Goal: Transaction & Acquisition: Purchase product/service

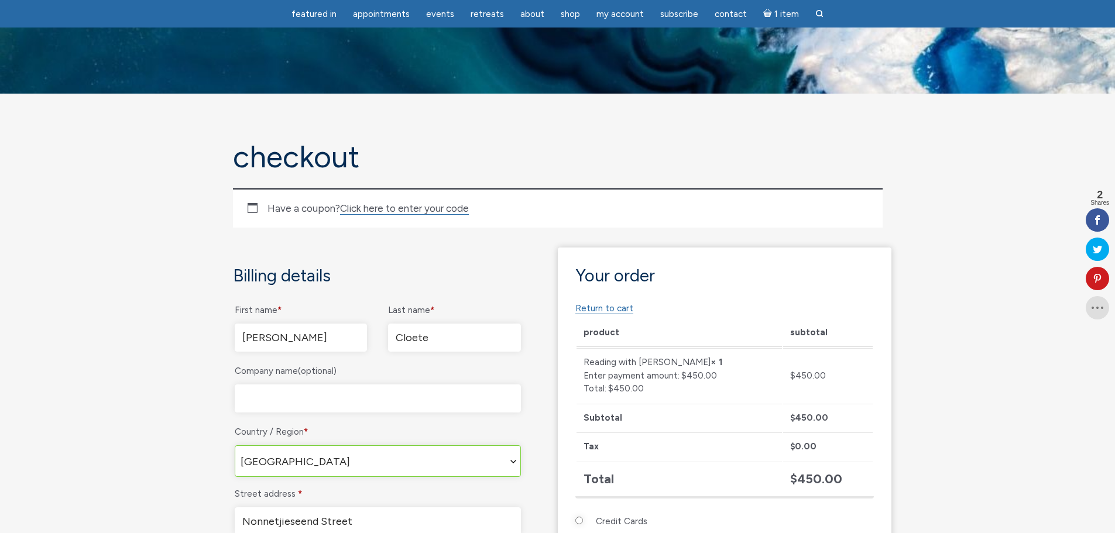
select select "ZA"
select select "GP"
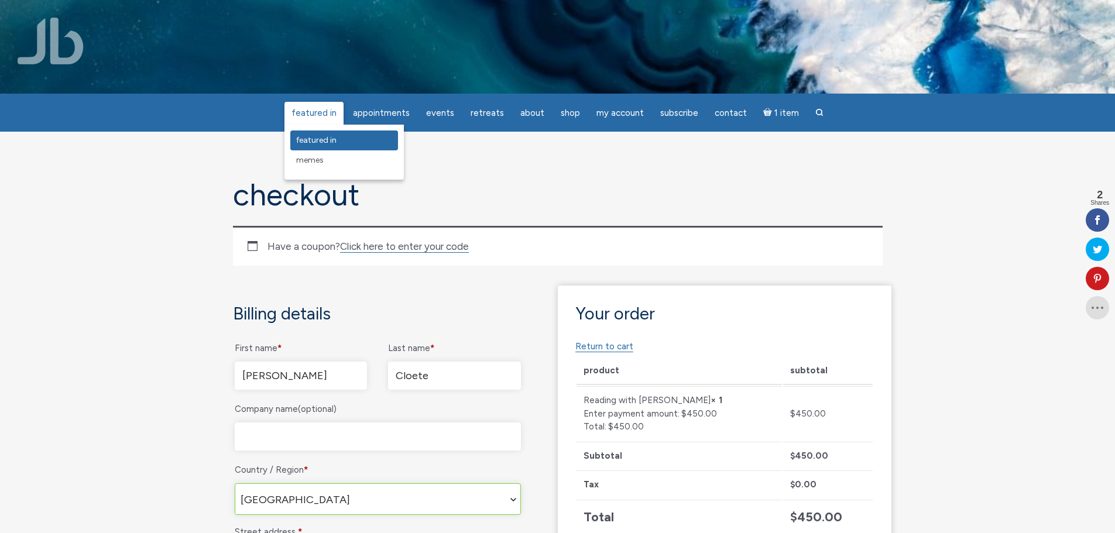
click at [329, 138] on span "featured in" at bounding box center [316, 140] width 40 height 10
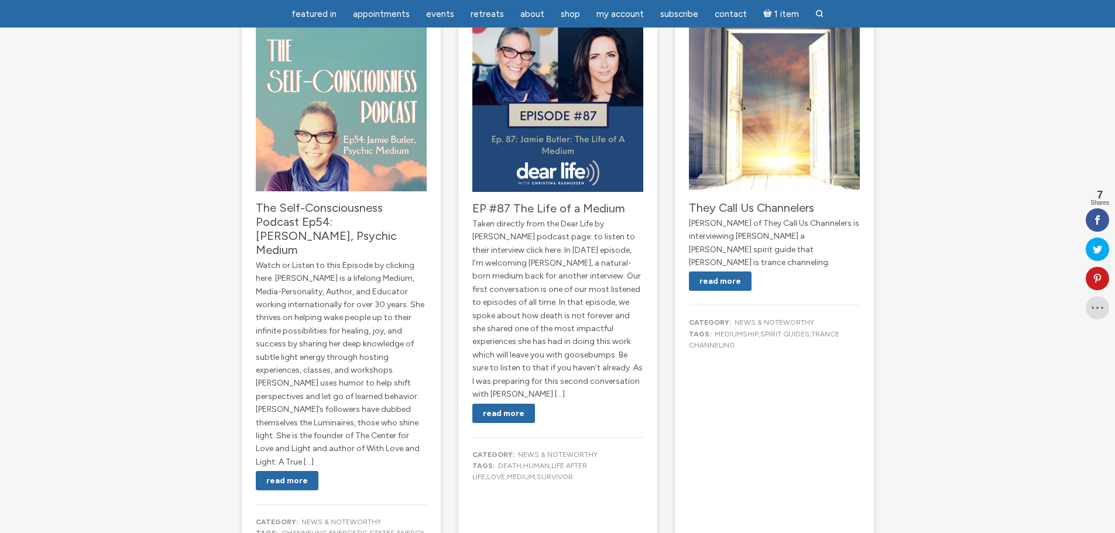
scroll to position [1814, 0]
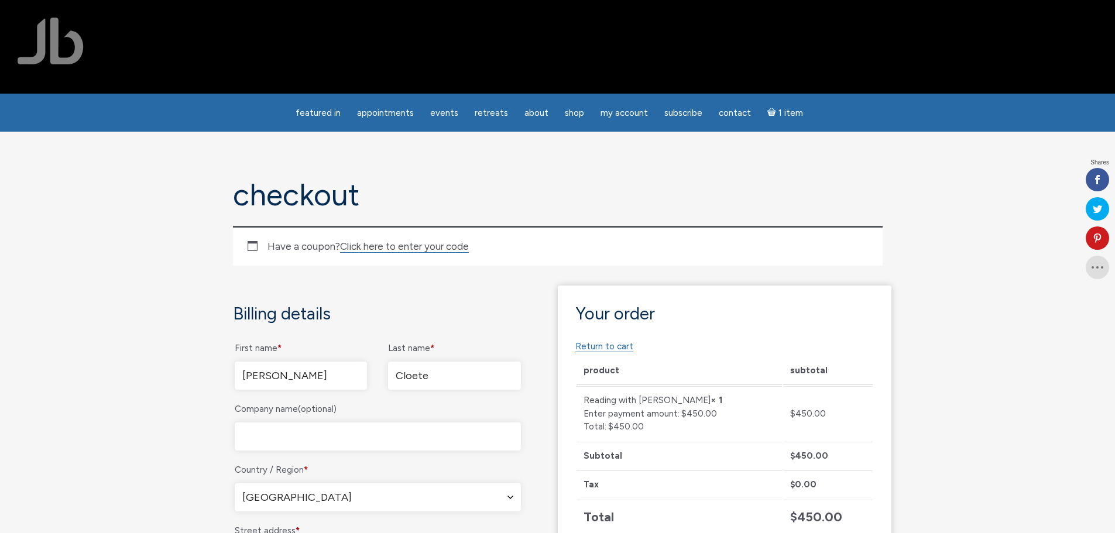
radio input "true"
select select "GP"
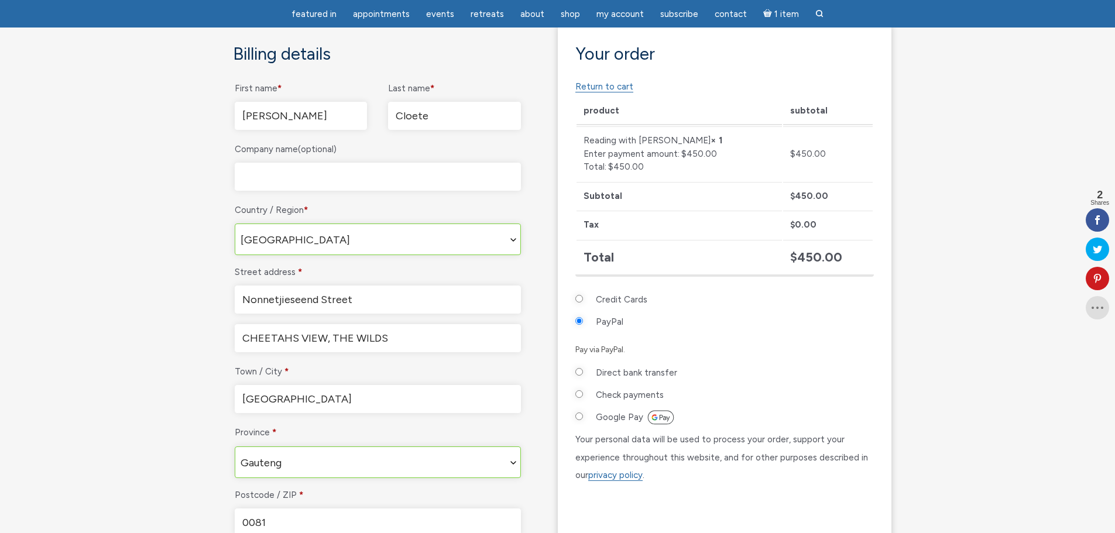
scroll to position [293, 0]
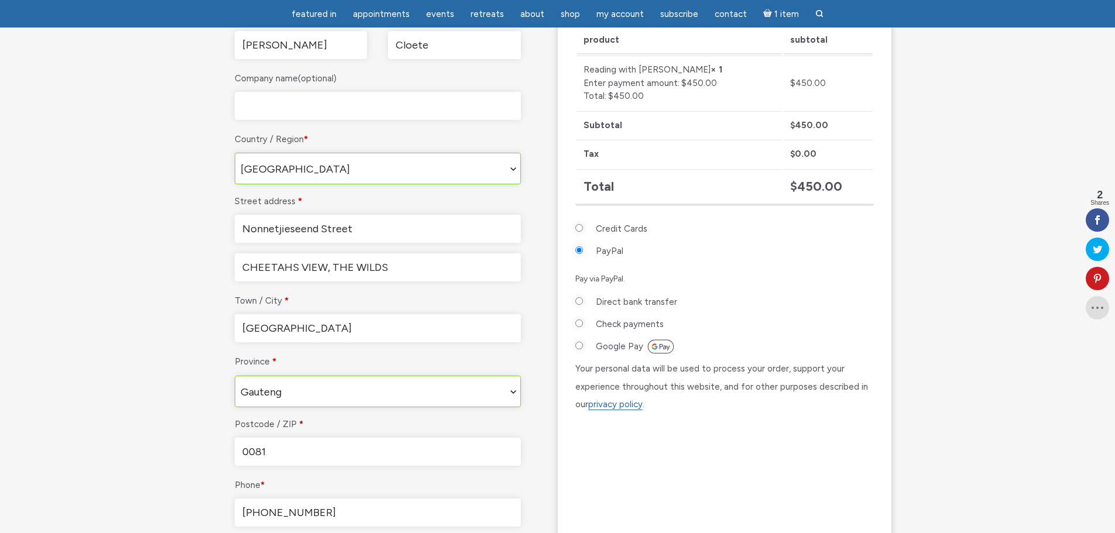
click at [577, 228] on input "Credit Cards" at bounding box center [579, 228] width 8 height 8
radio input "true"
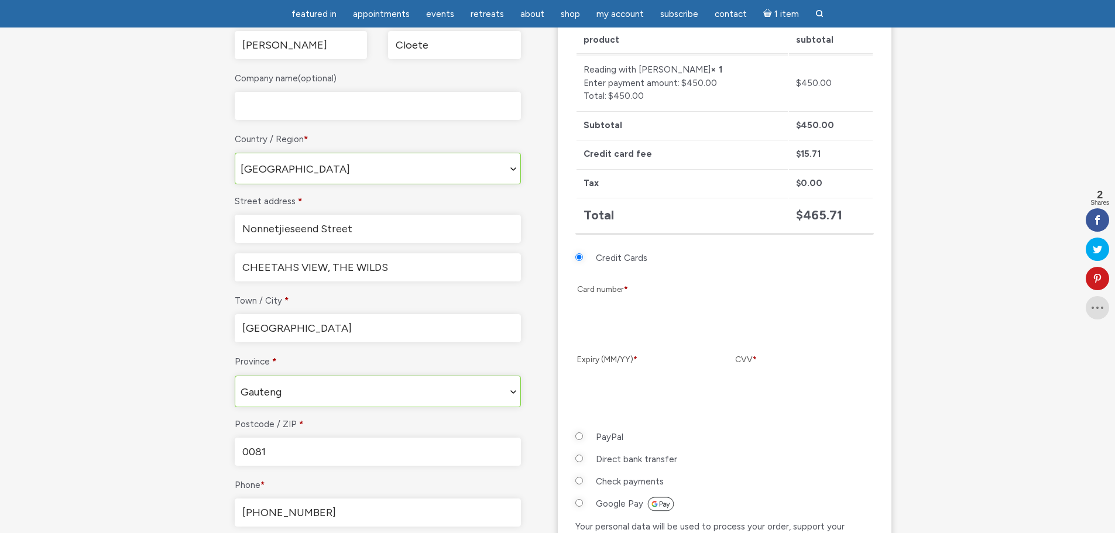
click at [780, 431] on li "PayPal Pay via PayPal." at bounding box center [724, 439] width 298 height 22
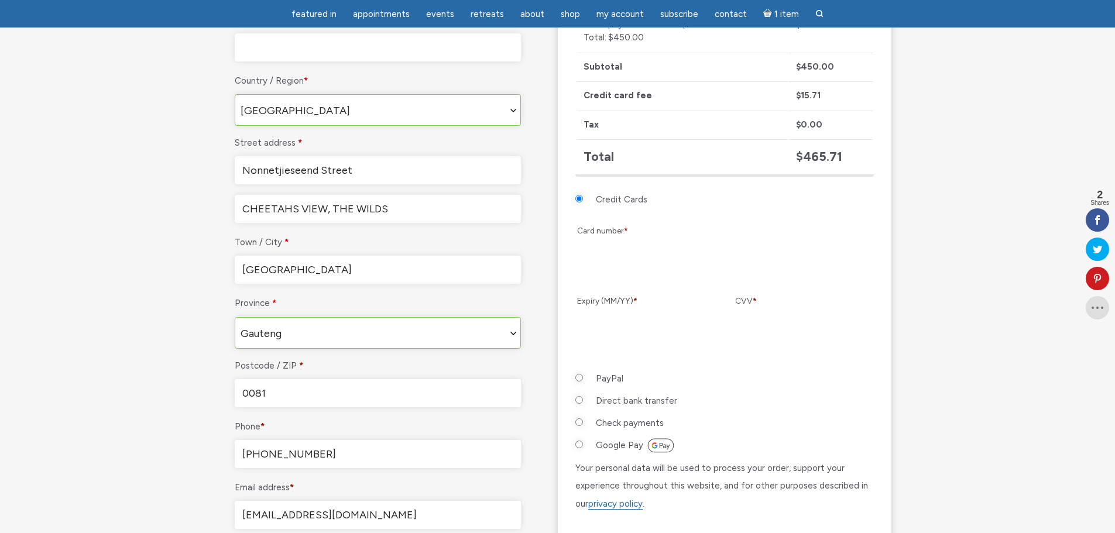
click at [627, 423] on label "Check payments" at bounding box center [630, 423] width 68 height 18
click at [583, 423] on input "Check payments" at bounding box center [579, 422] width 8 height 8
radio input "true"
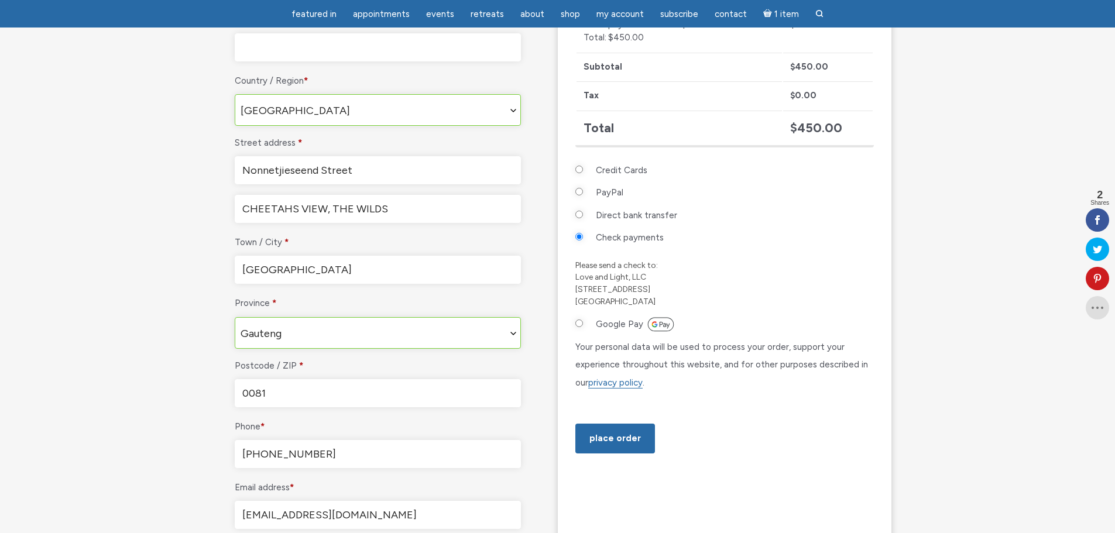
click at [610, 221] on label "Direct bank transfer" at bounding box center [636, 216] width 81 height 18
click at [583, 218] on input "Direct bank transfer" at bounding box center [579, 215] width 8 height 8
radio input "true"
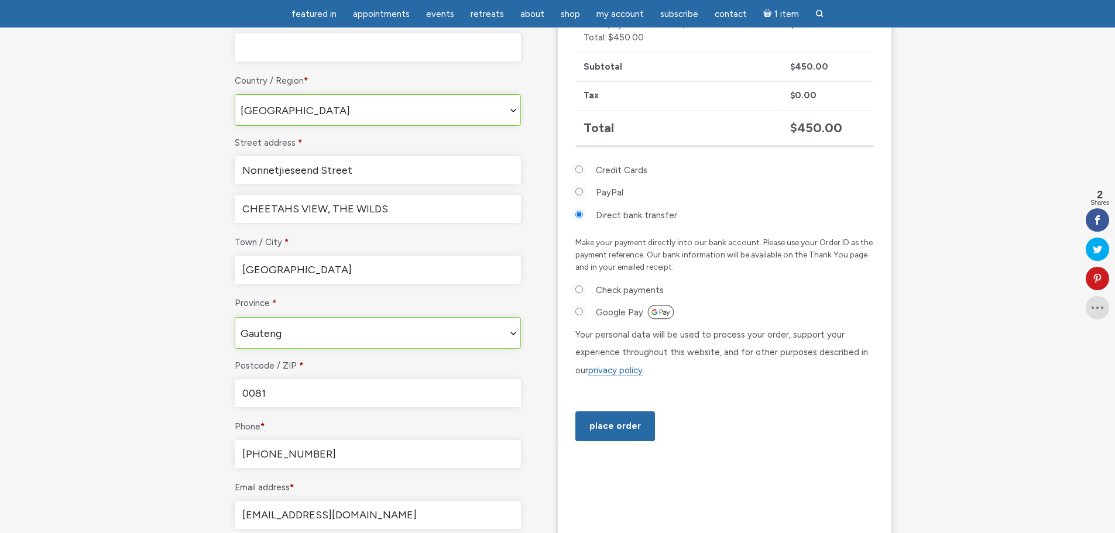
click at [611, 192] on label "PayPal" at bounding box center [609, 193] width 27 height 18
click at [583, 192] on input "PayPal" at bounding box center [579, 192] width 8 height 8
radio input "true"
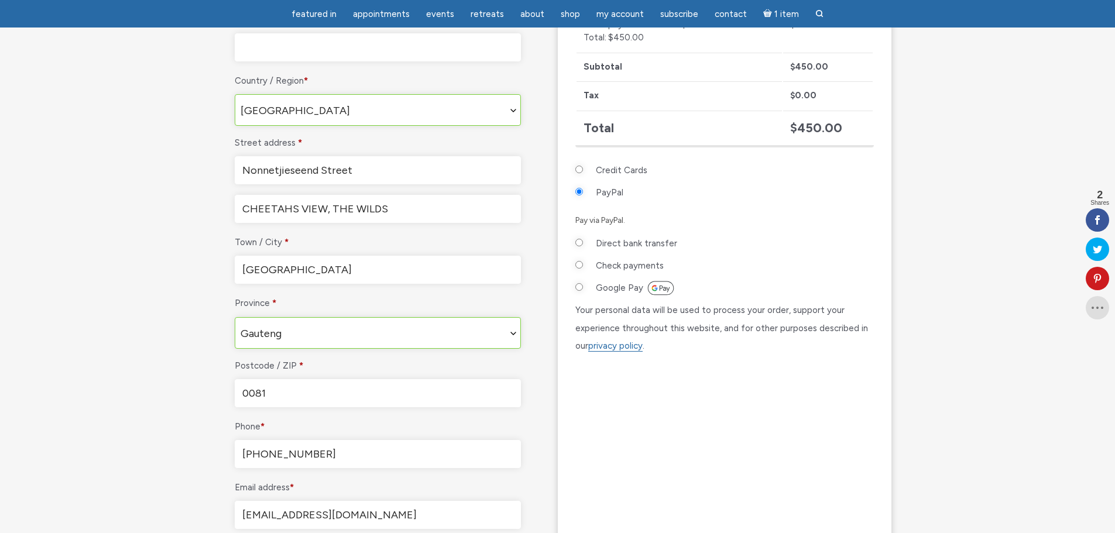
click at [618, 288] on label "Google Pay" at bounding box center [635, 288] width 79 height 18
click at [583, 288] on input "Google Pay" at bounding box center [579, 287] width 8 height 8
radio input "true"
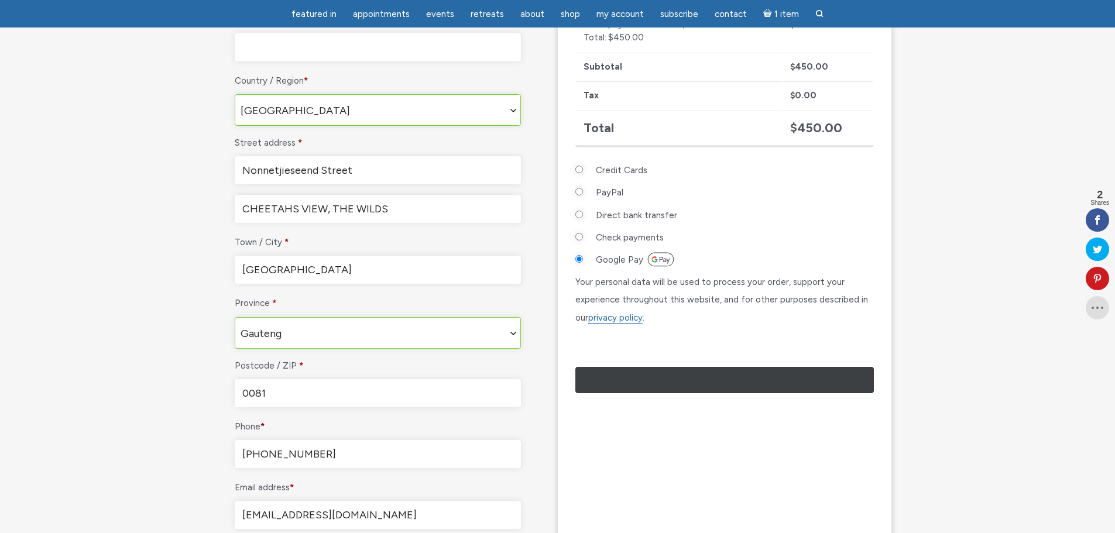
click at [707, 391] on icon "@import url(//fonts.googleapis.com/css?family=Google+Sans_old:500) ••••••" at bounding box center [736, 381] width 71 height 20
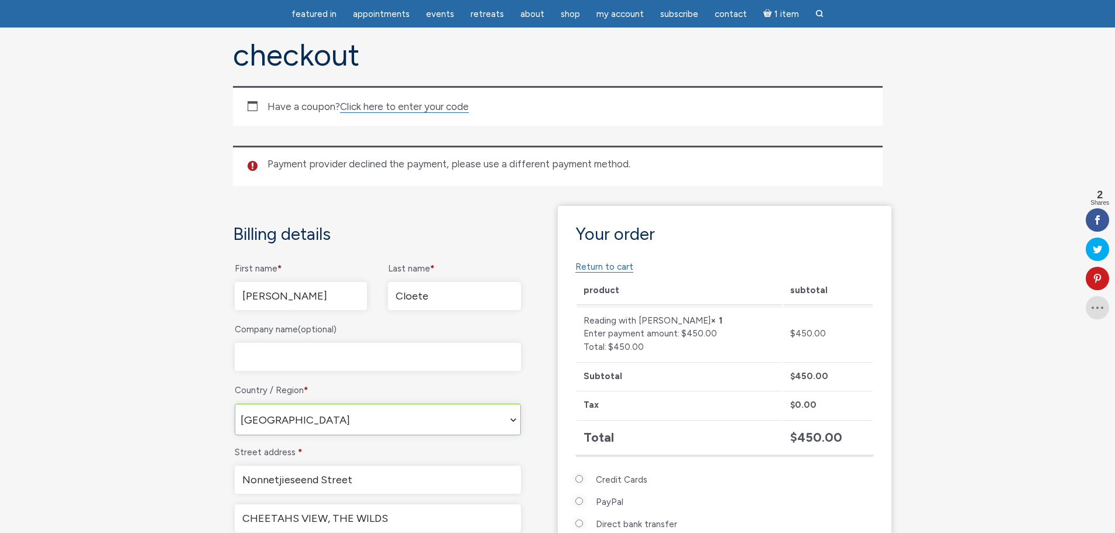
scroll to position [72, 0]
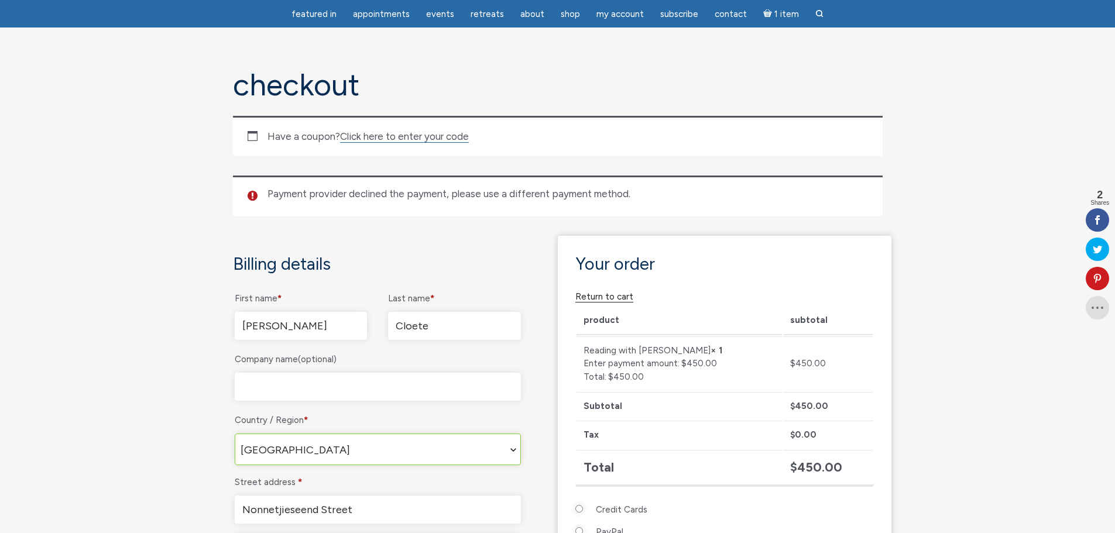
click at [623, 294] on link "Return to cart" at bounding box center [604, 296] width 58 height 11
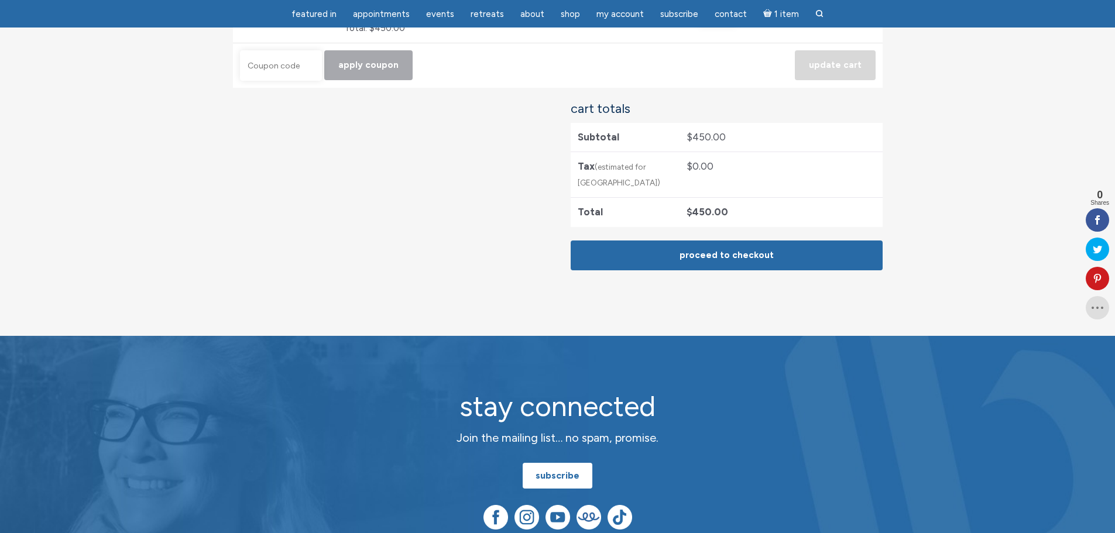
scroll to position [234, 0]
